Goal: Task Accomplishment & Management: Use online tool/utility

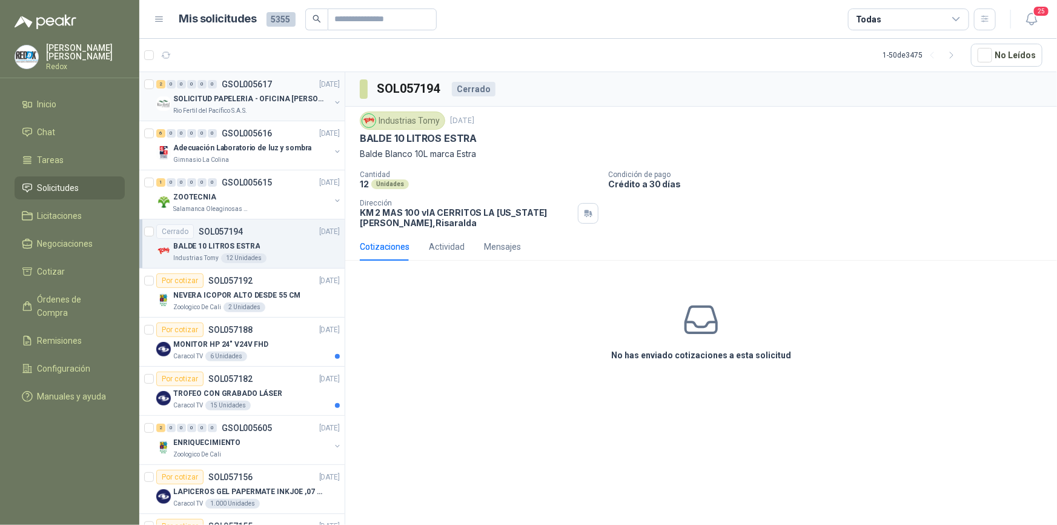
click at [231, 110] on p "Rio Fertil del Pacífico S.A.S." at bounding box center [210, 111] width 74 height 10
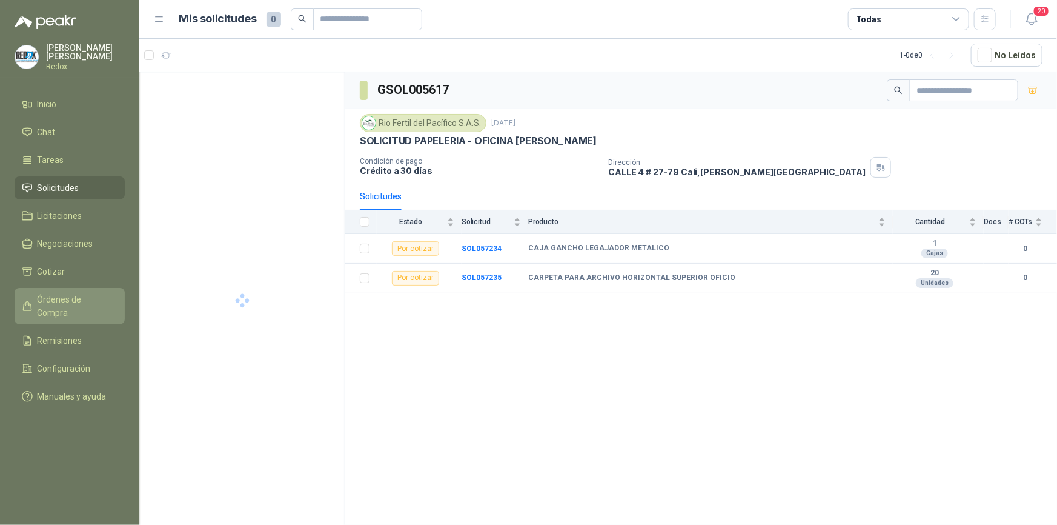
click at [71, 299] on span "Órdenes de Compra" at bounding box center [76, 306] width 76 height 27
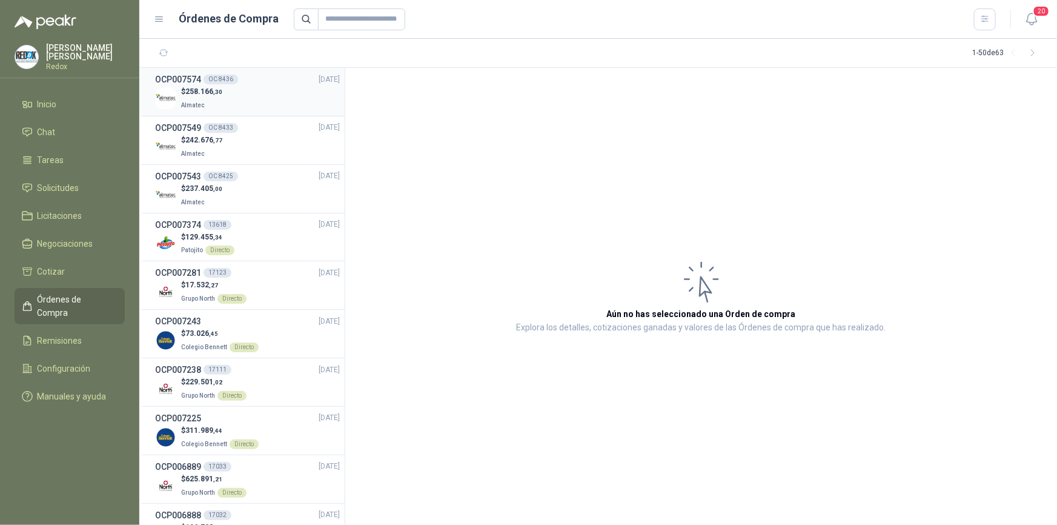
click at [182, 93] on p "$ 258.166 ,30" at bounding box center [201, 92] width 41 height 12
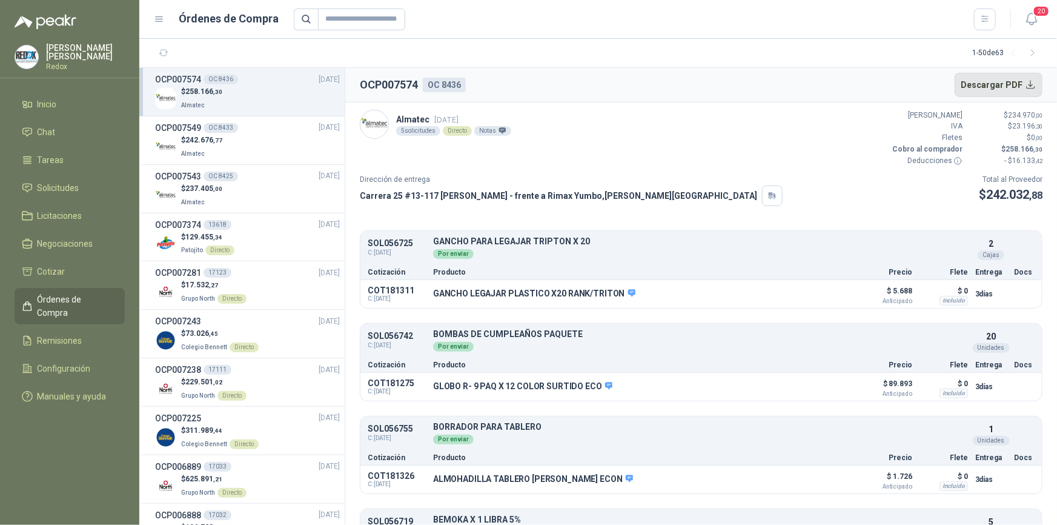
click at [1018, 85] on button "Descargar PDF" at bounding box center [999, 85] width 88 height 24
click at [64, 334] on span "Remisiones" at bounding box center [60, 340] width 45 height 13
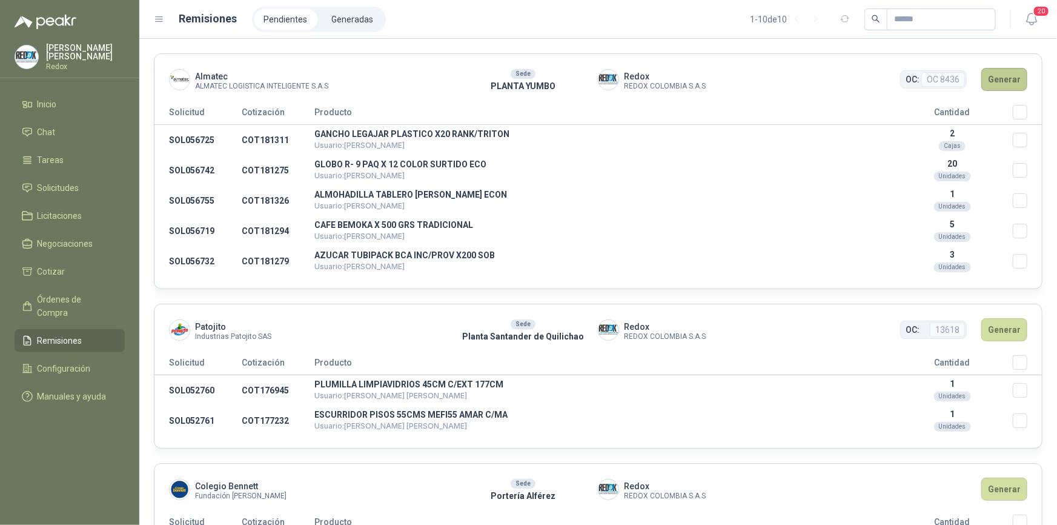
click at [1000, 78] on button "Generar" at bounding box center [1004, 79] width 46 height 23
click at [1000, 71] on button "Generar" at bounding box center [1004, 79] width 46 height 23
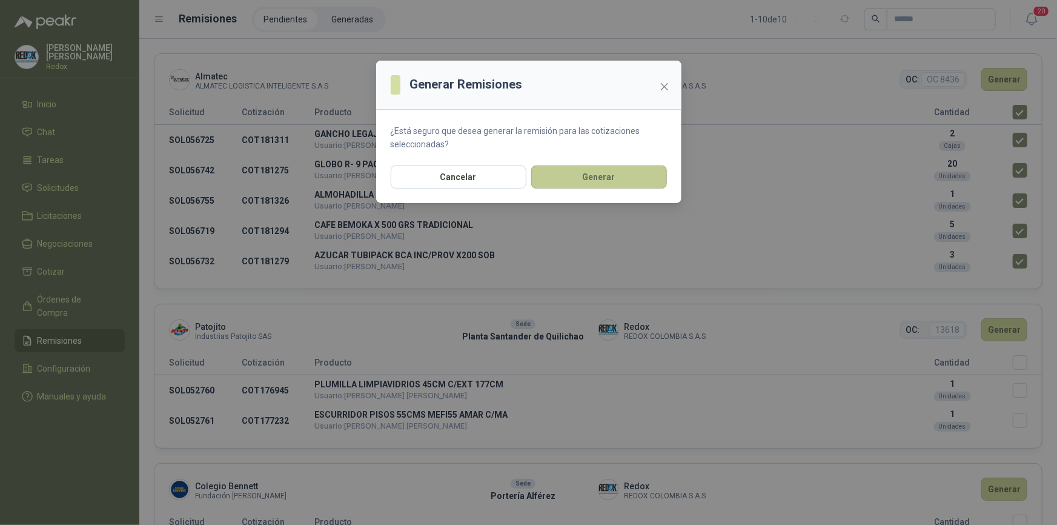
click at [587, 174] on button "Generar" at bounding box center [599, 176] width 136 height 23
